Goal: Check status: Check status

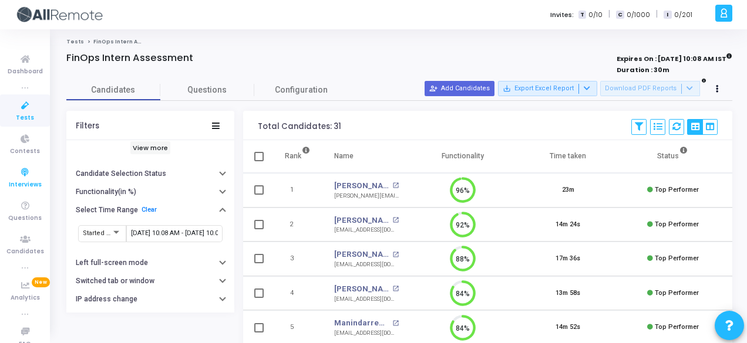
click at [27, 173] on icon at bounding box center [25, 173] width 25 height 15
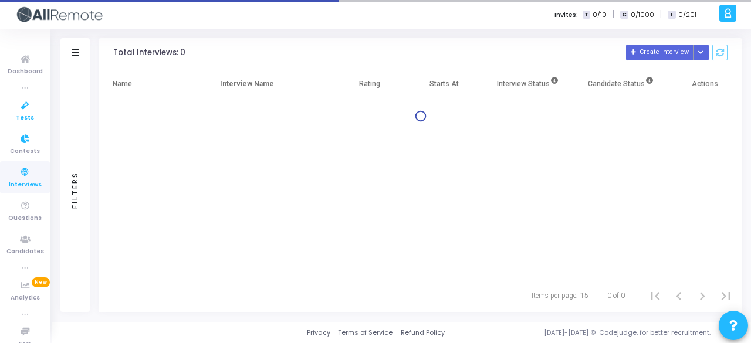
click at [27, 120] on span "Tests" at bounding box center [25, 118] width 18 height 10
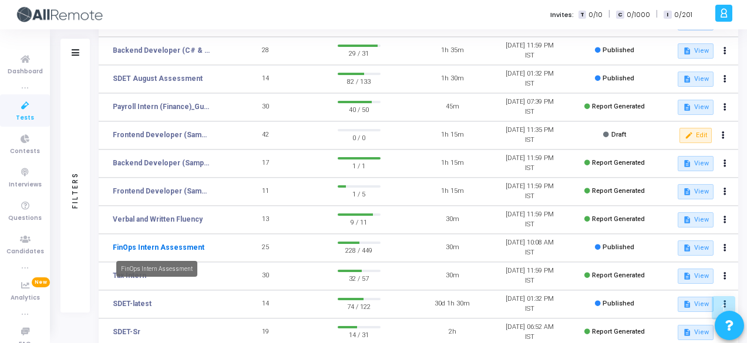
click at [160, 248] on link "FinOps Intern Assessment" at bounding box center [159, 247] width 92 height 11
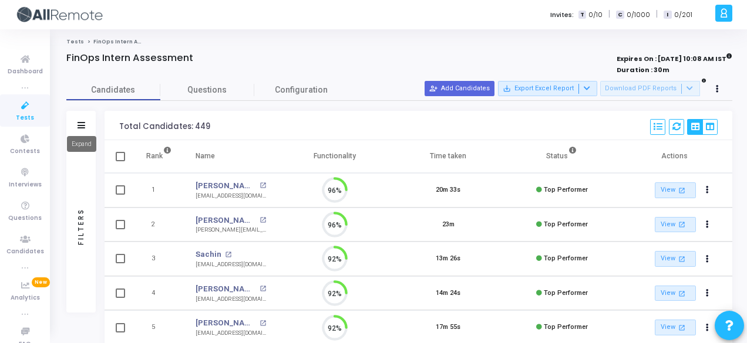
click at [84, 122] on icon at bounding box center [81, 125] width 8 height 6
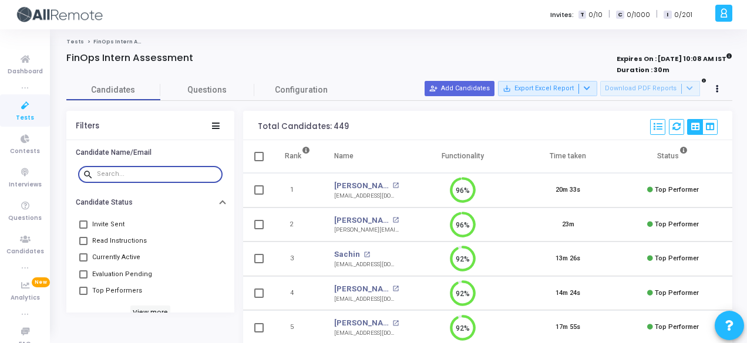
click at [113, 174] on input "text" at bounding box center [157, 174] width 121 height 7
paste input "[PERSON_NAME]"
type input "[PERSON_NAME]"
